Goal: Navigation & Orientation: Find specific page/section

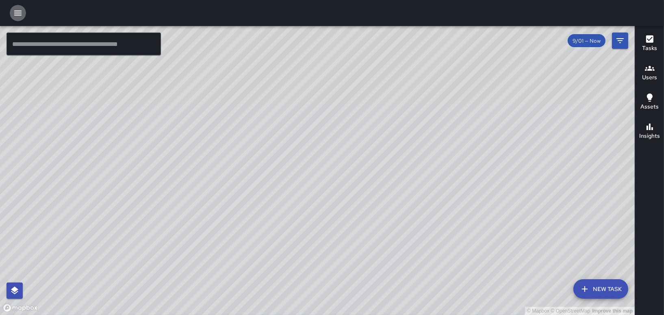
click at [15, 12] on icon "button" at bounding box center [18, 13] width 10 height 10
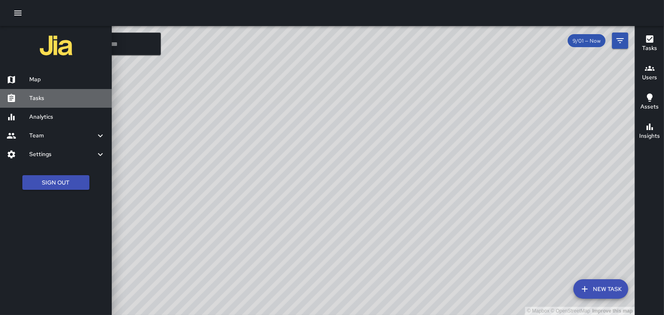
click at [35, 96] on h6 "Tasks" at bounding box center [67, 98] width 76 height 9
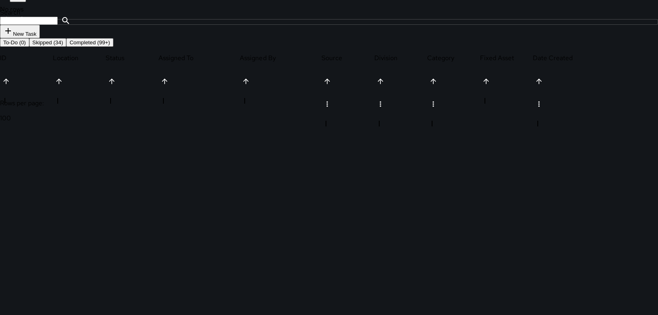
scroll to position [11, 0]
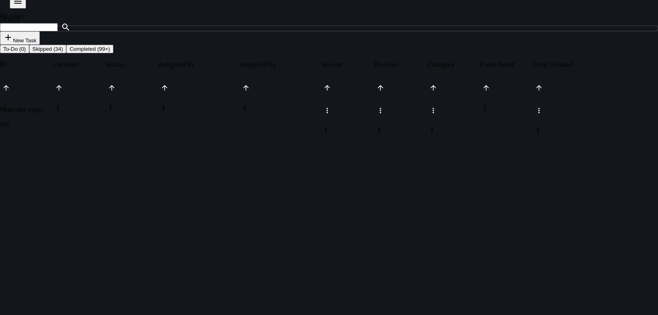
click at [67, 53] on button "Skipped (34)" at bounding box center [47, 49] width 37 height 9
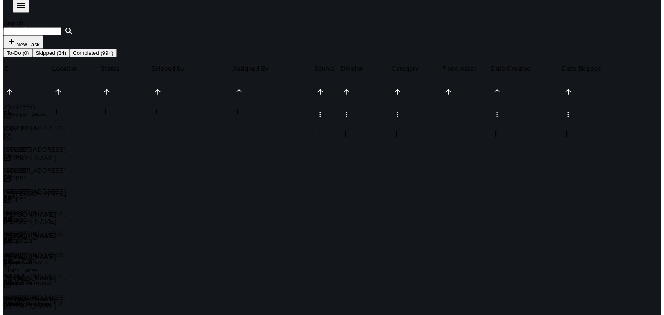
scroll to position [0, 0]
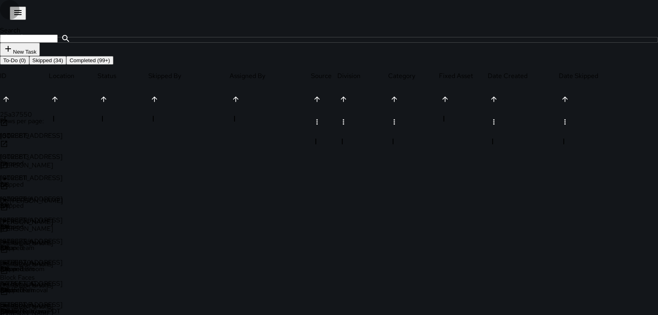
click at [16, 10] on icon "button" at bounding box center [18, 13] width 10 height 10
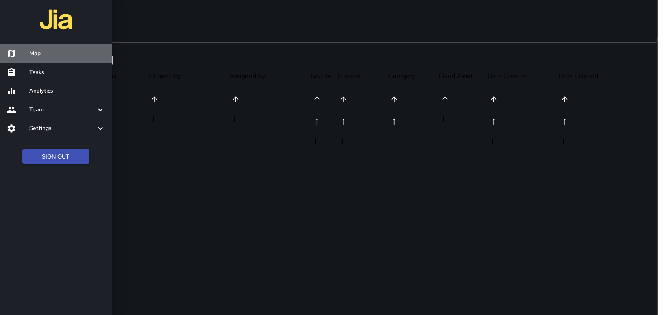
click at [35, 52] on h6 "Map" at bounding box center [67, 53] width 76 height 9
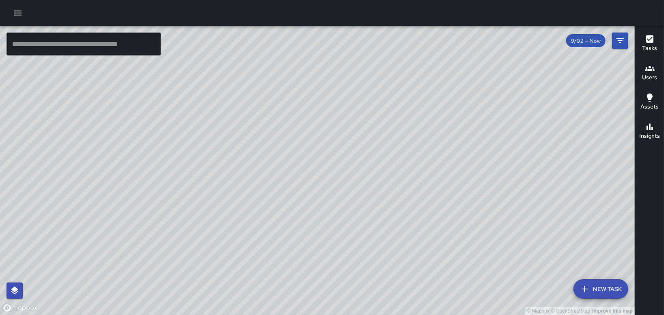
drag, startPoint x: 252, startPoint y: 182, endPoint x: 332, endPoint y: 245, distance: 102.1
click at [332, 245] on div "© Mapbox © OpenStreetMap Improve this map" at bounding box center [317, 170] width 635 height 289
drag, startPoint x: 101, startPoint y: 205, endPoint x: 102, endPoint y: 149, distance: 56.5
click at [102, 149] on div "© Mapbox © OpenStreetMap Improve this map" at bounding box center [317, 170] width 635 height 289
drag, startPoint x: 374, startPoint y: 221, endPoint x: 414, endPoint y: 267, distance: 60.5
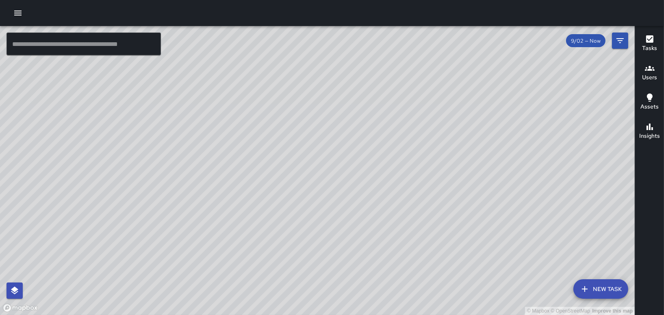
click at [462, 293] on div "© Mapbox © OpenStreetMap Improve this map" at bounding box center [317, 170] width 635 height 289
drag, startPoint x: 428, startPoint y: 279, endPoint x: 536, endPoint y: 219, distance: 123.2
click at [536, 219] on div "© Mapbox © OpenStreetMap Improve this map" at bounding box center [317, 170] width 635 height 289
drag, startPoint x: 318, startPoint y: 209, endPoint x: 370, endPoint y: 213, distance: 52.6
click at [370, 213] on div "© Mapbox © OpenStreetMap Improve this map" at bounding box center [317, 170] width 635 height 289
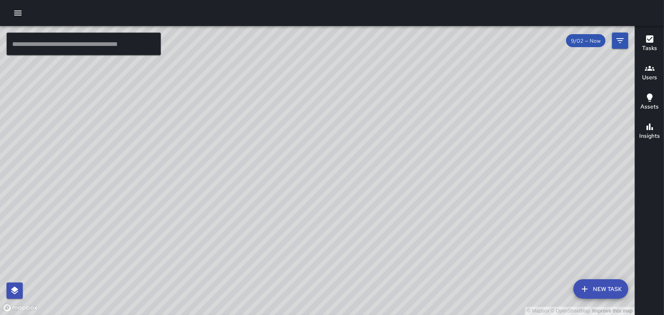
drag, startPoint x: 370, startPoint y: 213, endPoint x: 412, endPoint y: 206, distance: 42.2
click at [412, 206] on div "© Mapbox © OpenStreetMap Improve this map" at bounding box center [317, 170] width 635 height 289
